Goal: Task Accomplishment & Management: Use online tool/utility

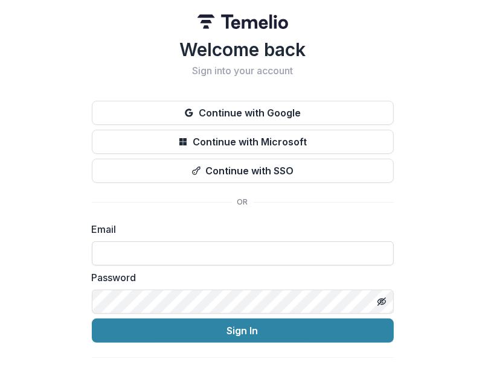
click at [203, 249] on input at bounding box center [243, 253] width 302 height 24
click at [380, 209] on div "Welcome back Sign into your account Continue with Google Continue with Microsof…" at bounding box center [243, 212] width 302 height 347
click at [153, 285] on div "Password" at bounding box center [243, 291] width 302 height 43
click at [386, 304] on button "Toggle password visibility" at bounding box center [381, 301] width 19 height 19
click at [170, 251] on input at bounding box center [243, 253] width 302 height 24
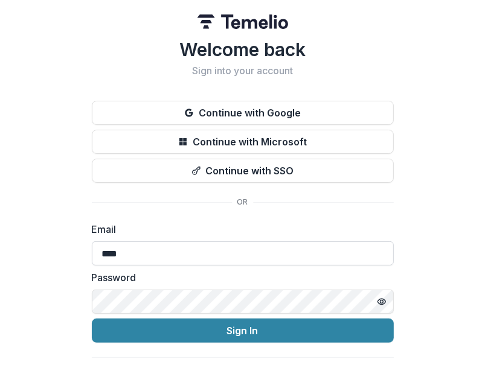
type input "**********"
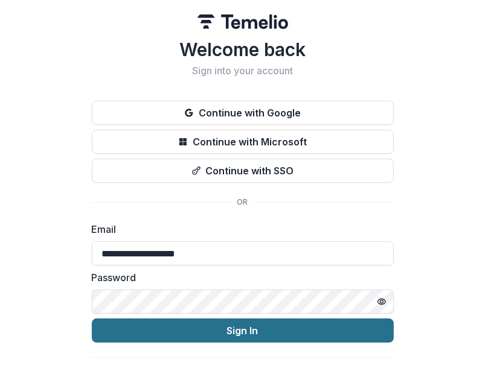
click at [159, 328] on button "Sign In" at bounding box center [243, 331] width 302 height 24
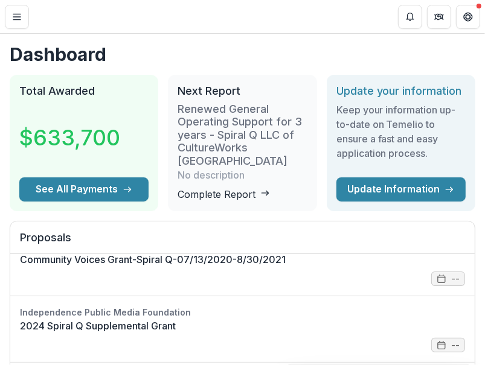
click at [254, 200] on link "Complete Report" at bounding box center [223, 194] width 92 height 12
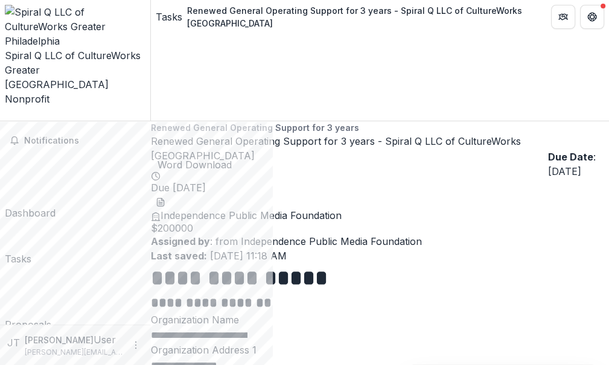
click at [164, 198] on icon "download-word-button" at bounding box center [163, 199] width 2 height 2
click at [133, 352] on button "More" at bounding box center [136, 345] width 14 height 14
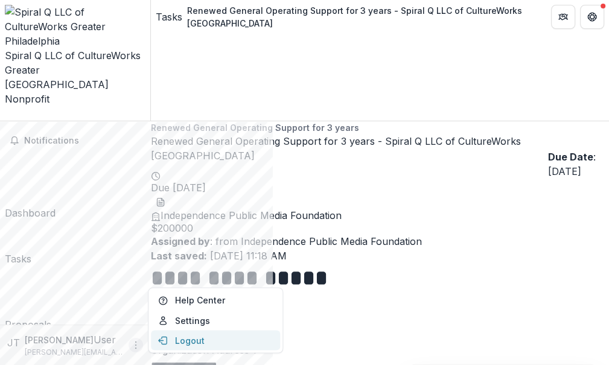
click at [184, 339] on button "Logout" at bounding box center [215, 340] width 129 height 20
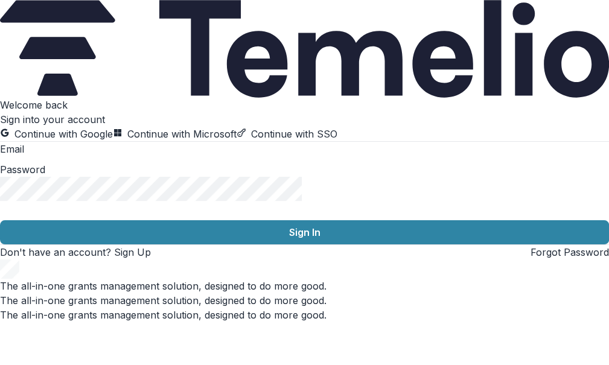
click at [121, 158] on input at bounding box center [72, 150] width 97 height 14
click at [477, 259] on div "Welcome back Sign into your account Continue with Google Continue with Microsof…" at bounding box center [304, 179] width 609 height 162
